Goal: Information Seeking & Learning: Understand process/instructions

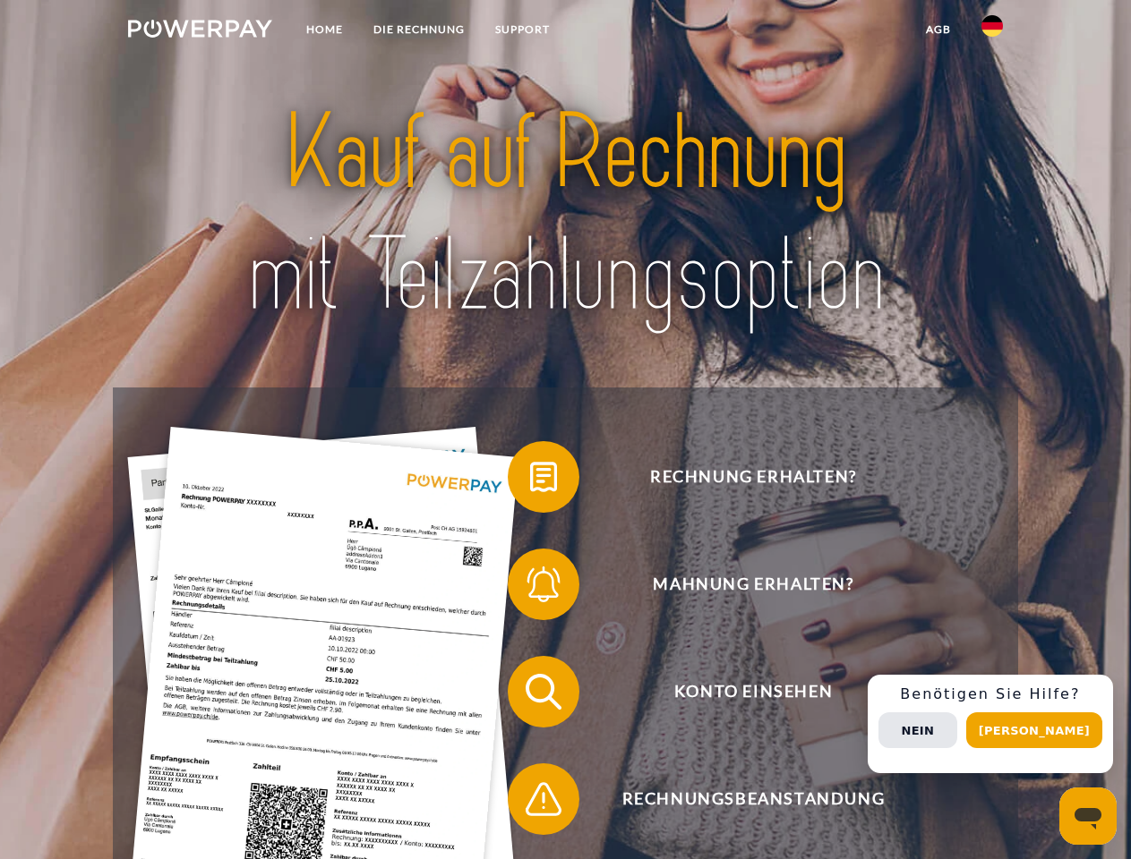
click at [200, 31] on img at bounding box center [200, 29] width 144 height 18
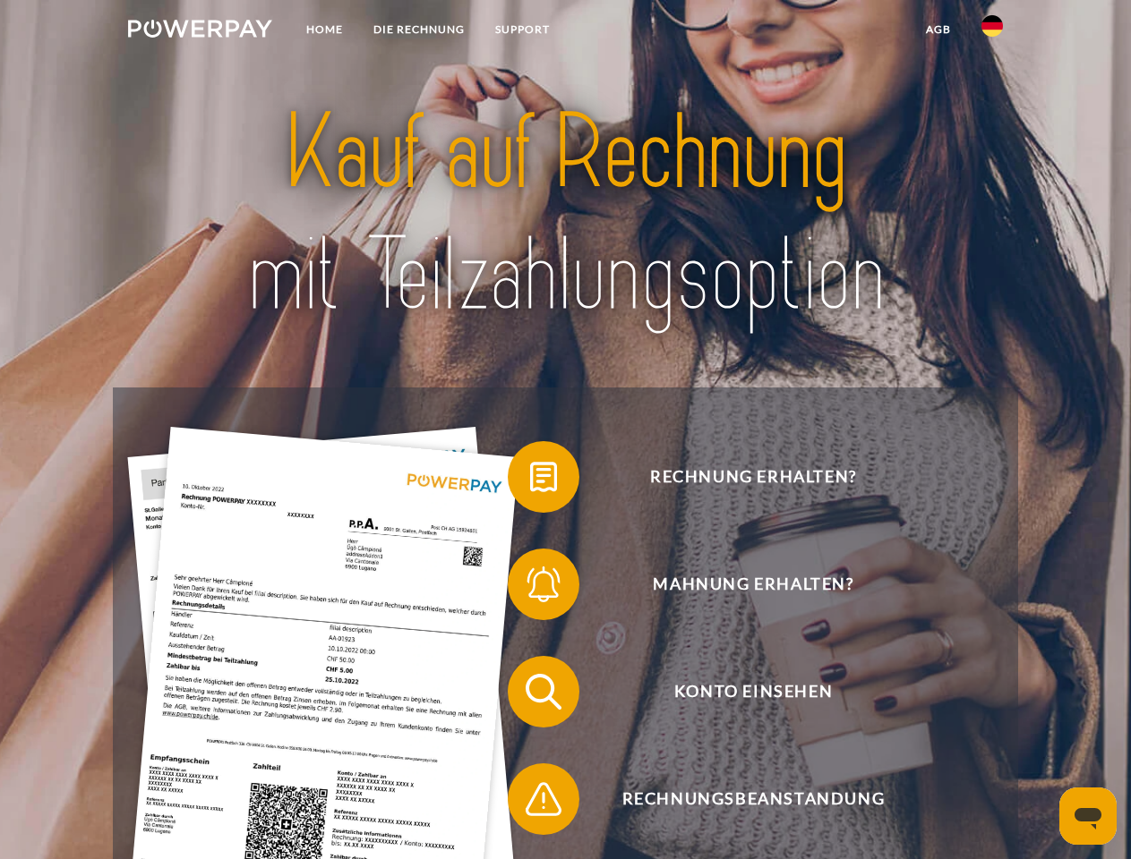
click at [992, 31] on img at bounding box center [991, 25] width 21 height 21
click at [937, 30] on link "agb" at bounding box center [937, 29] width 55 height 32
click at [530, 481] on span at bounding box center [517, 477] width 90 height 90
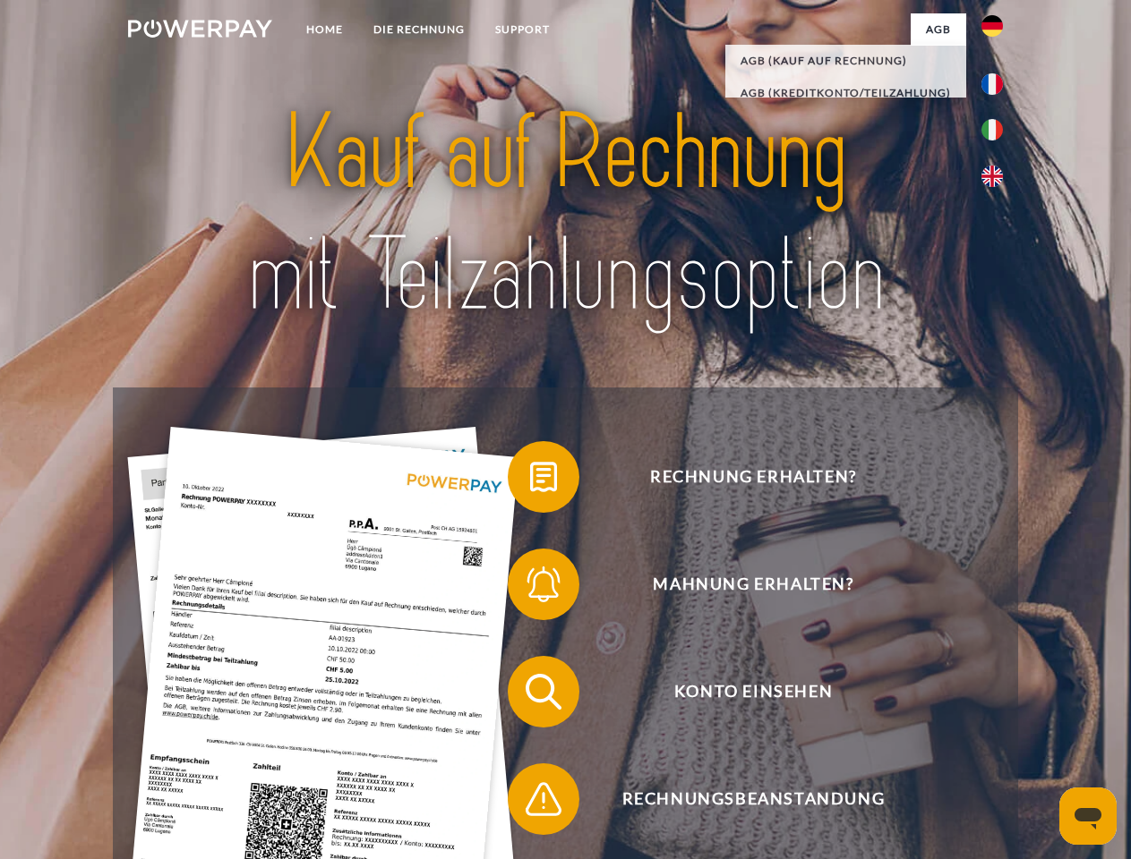
click at [530, 588] on span at bounding box center [517, 585] width 90 height 90
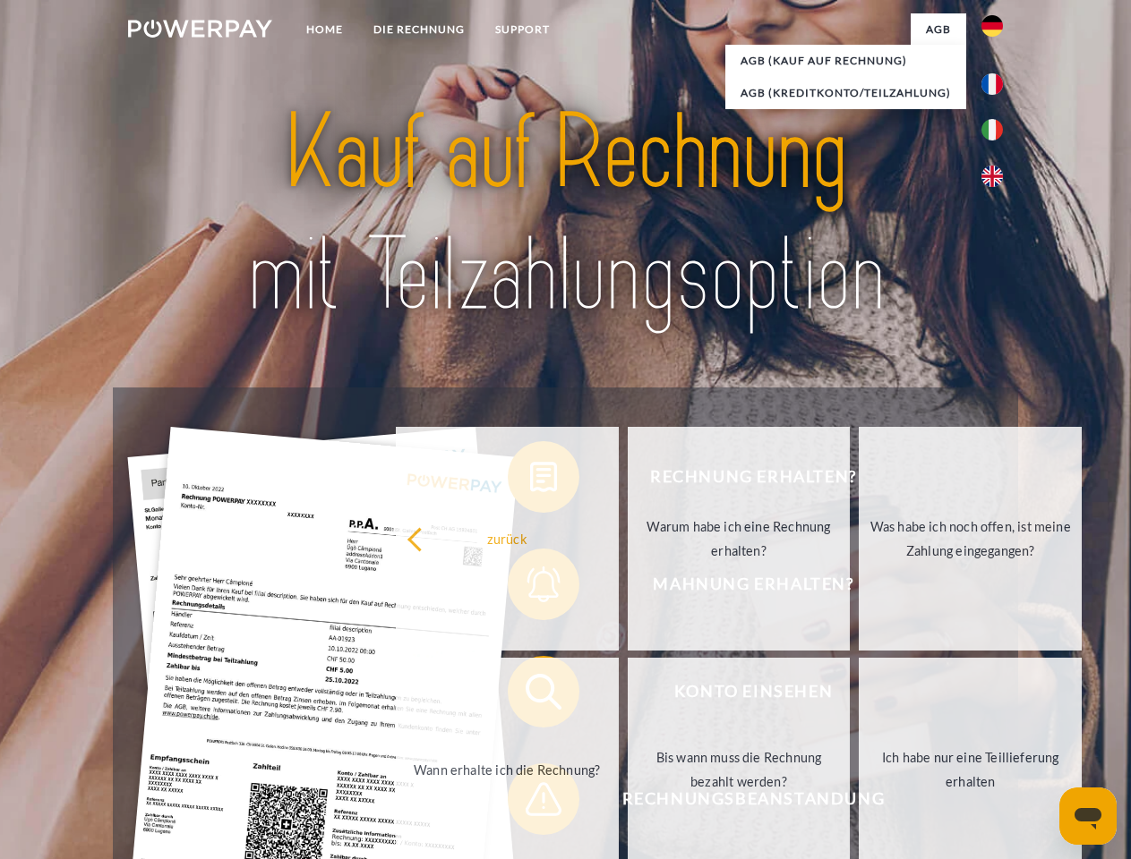
click at [627, 695] on link "Bis wann muss die Rechnung bezahlt werden?" at bounding box center [738, 770] width 223 height 224
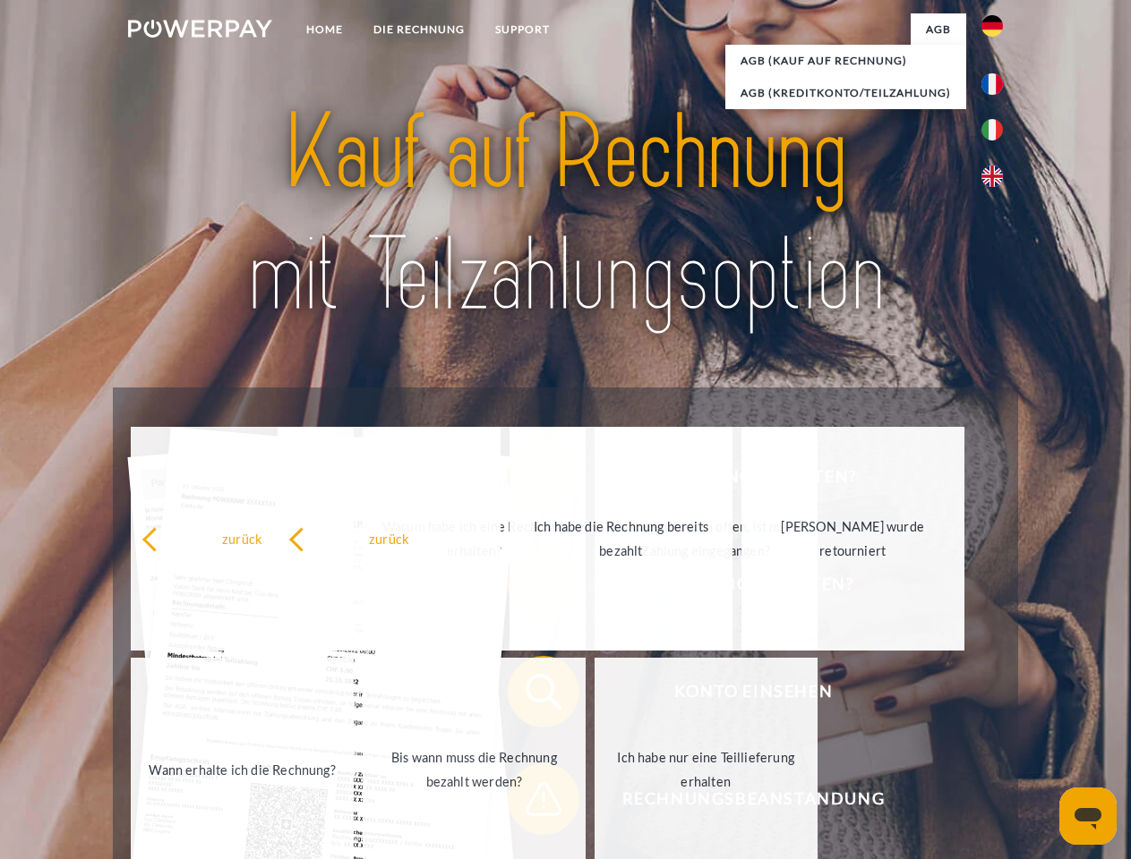
click at [530, 803] on span at bounding box center [517, 800] width 90 height 90
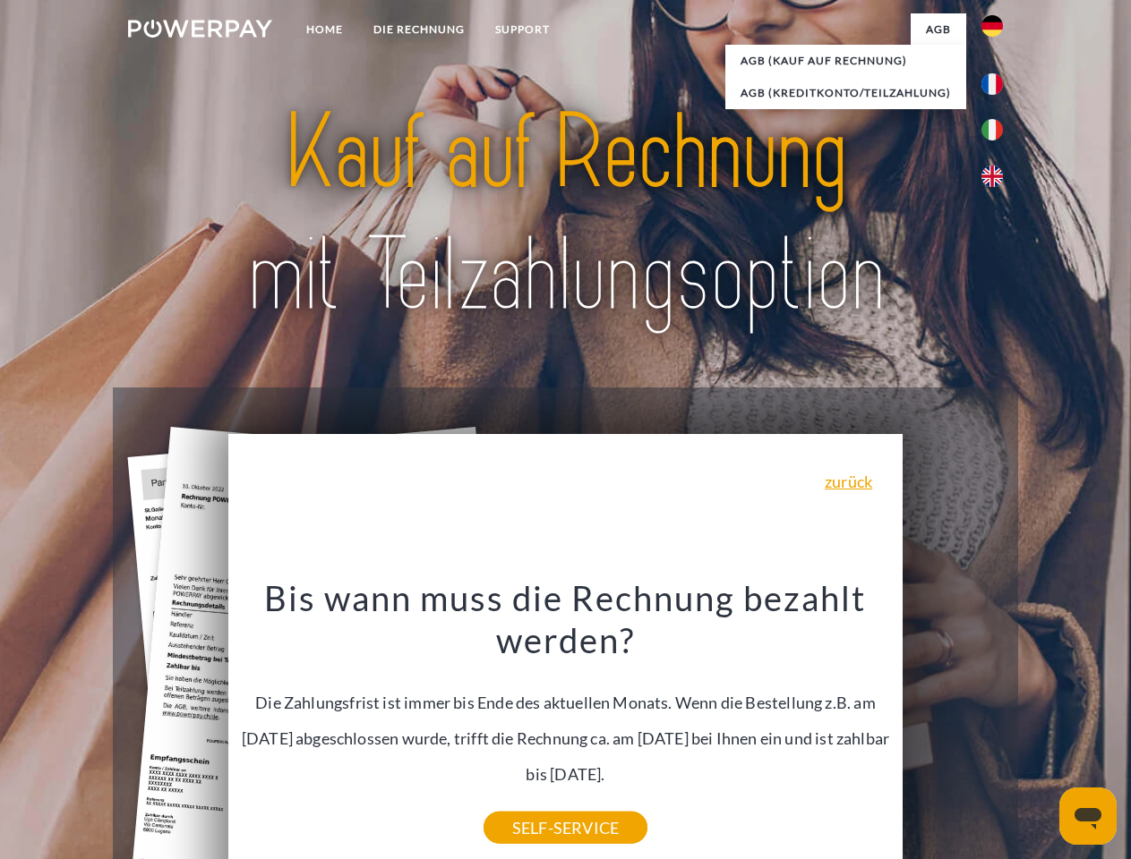
click at [996, 724] on div "Rechnung erhalten? Mahnung erhalten? Konto einsehen" at bounding box center [565, 746] width 904 height 716
click at [952, 728] on span "Konto einsehen" at bounding box center [752, 692] width 439 height 72
click at [1040, 730] on header "Home DIE RECHNUNG SUPPORT" at bounding box center [565, 618] width 1131 height 1236
